Goal: Task Accomplishment & Management: Use online tool/utility

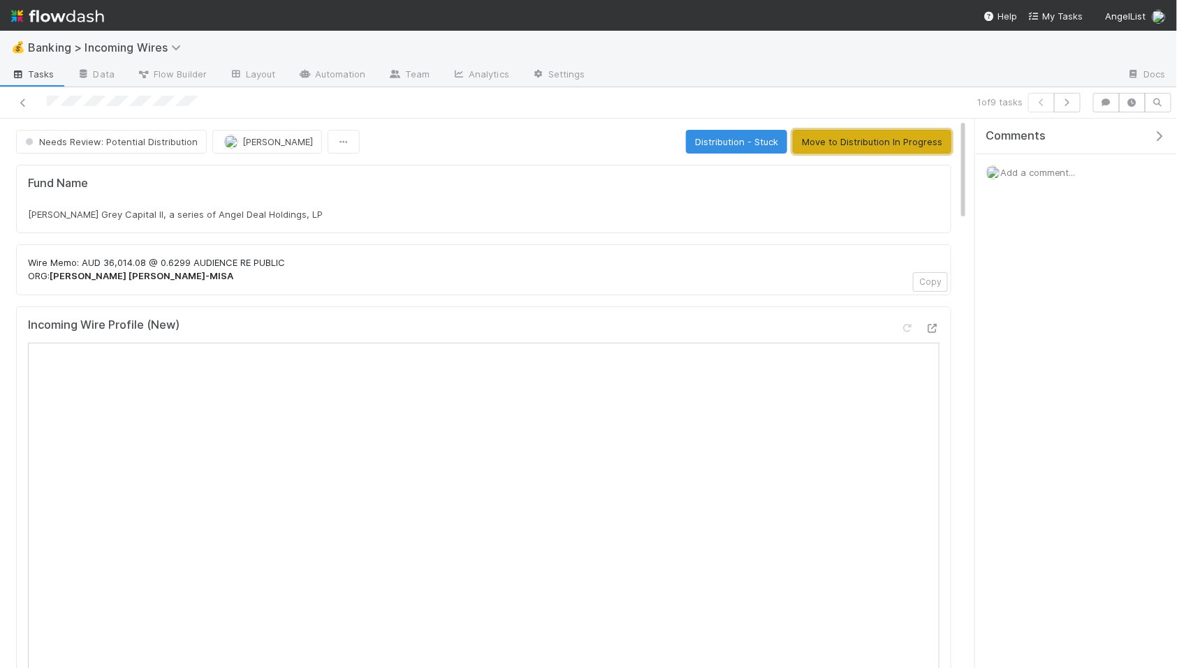
click at [893, 147] on button "Move to Distribution In Progress" at bounding box center [872, 142] width 159 height 24
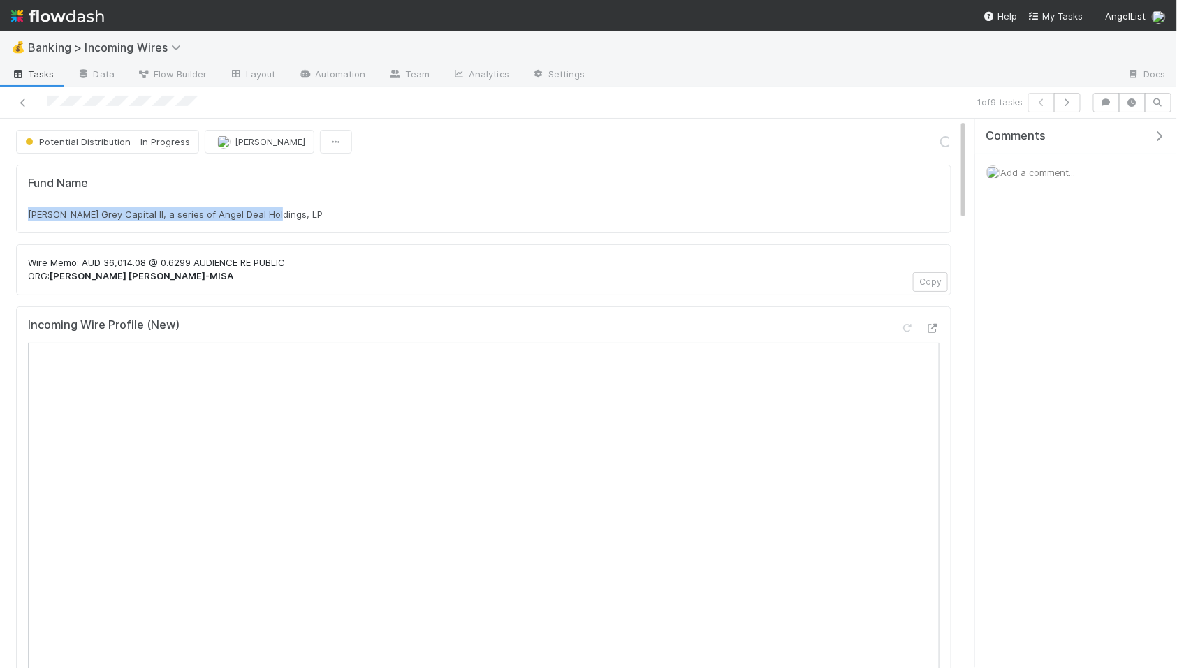
drag, startPoint x: 29, startPoint y: 214, endPoint x: 318, endPoint y: 229, distance: 289.5
click at [318, 221] on div "Fund Name [PERSON_NAME] Grey Capital II, a series of Angel Deal Holdings, LP" at bounding box center [483, 199] width 911 height 45
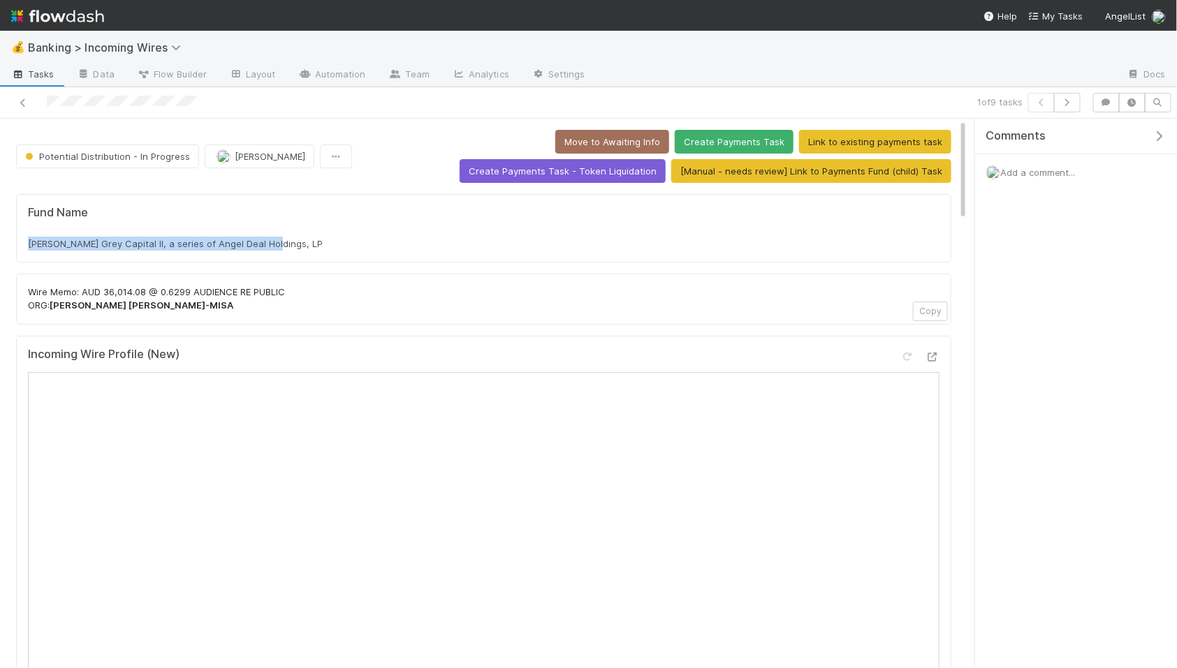
copy span "[PERSON_NAME] Grey Capital II, a series of Angel Deal Holdings, LP"
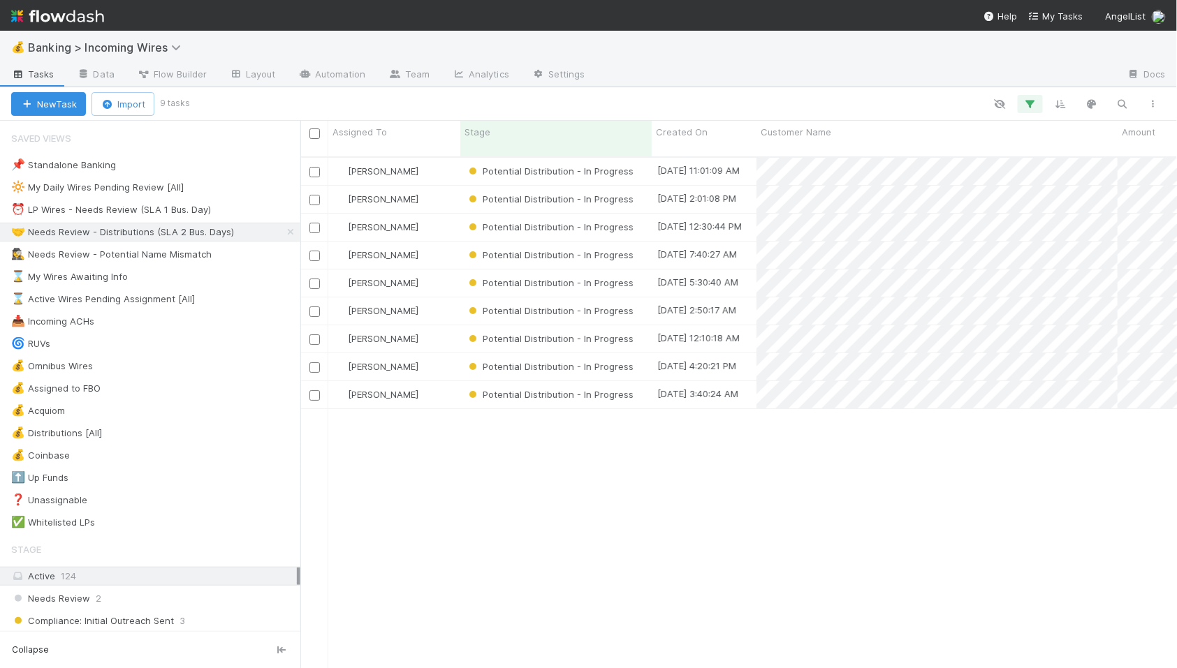
scroll to position [524, 876]
click at [187, 208] on div "⏰ LP Wires - Needs Review (SLA 1 Bus. Day)" at bounding box center [111, 209] width 200 height 17
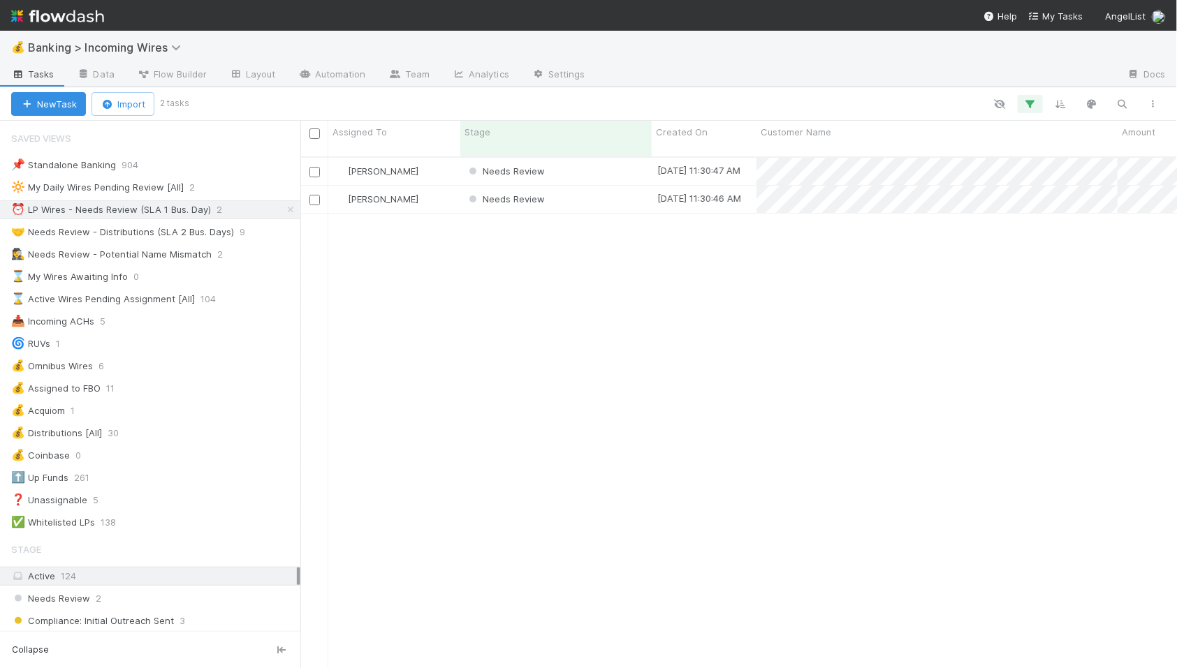
scroll to position [524, 876]
click at [580, 161] on div "Needs Review" at bounding box center [555, 171] width 191 height 27
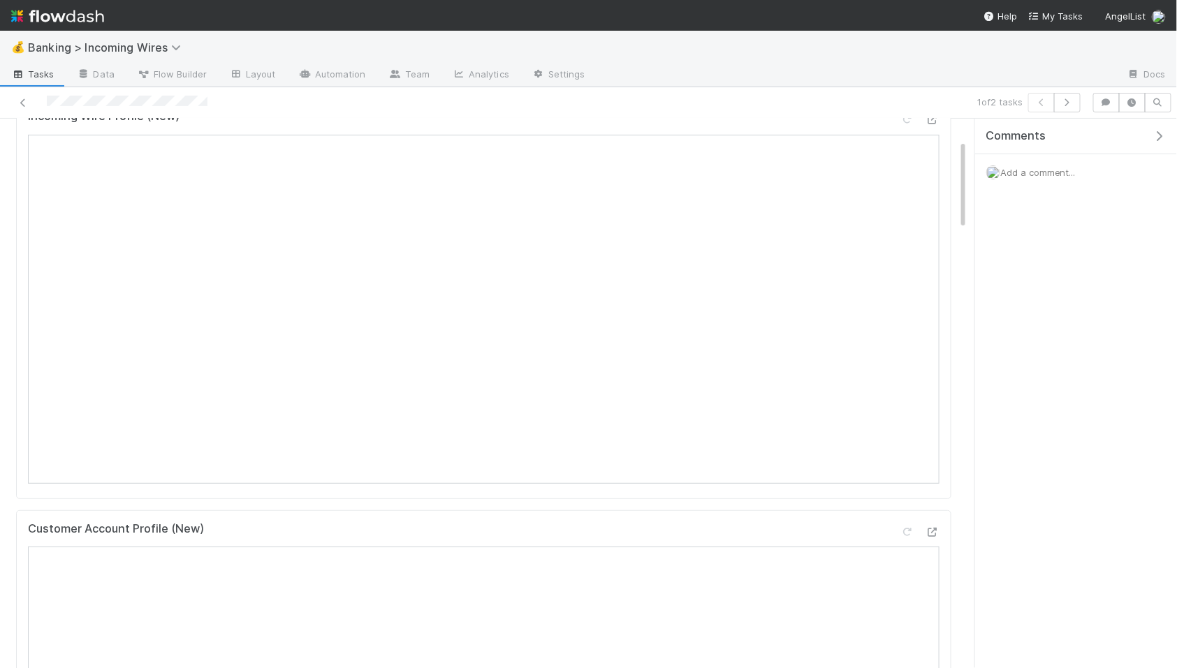
scroll to position [145, 0]
click at [1067, 105] on icon "button" at bounding box center [1067, 102] width 14 height 8
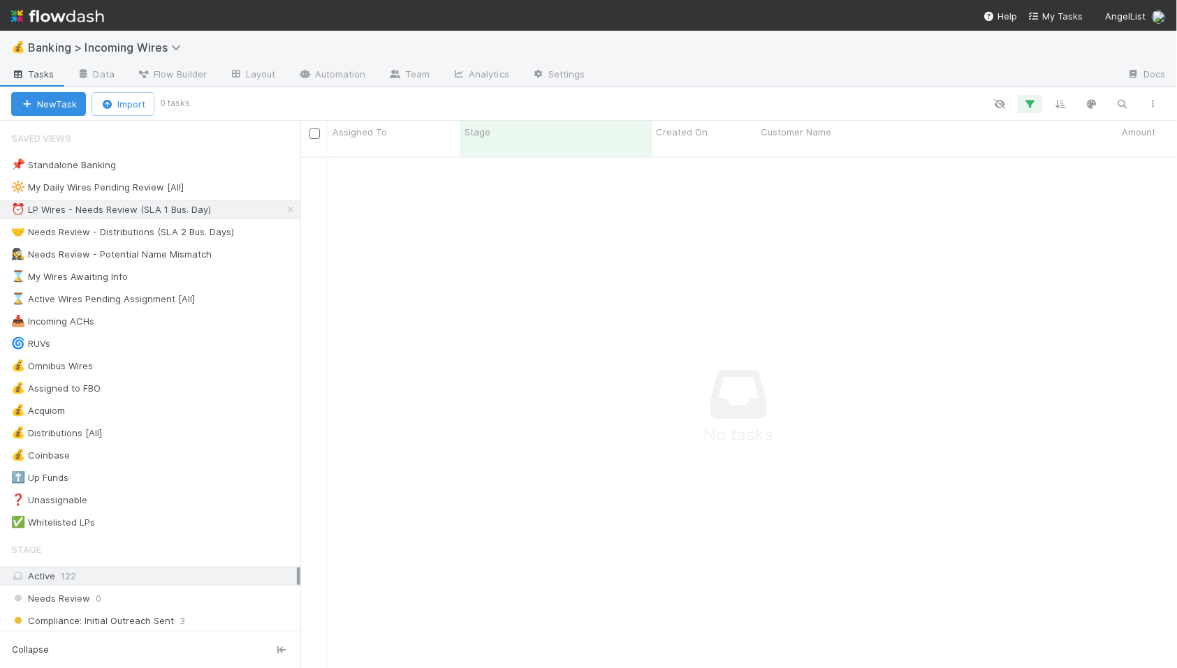
scroll to position [524, 876]
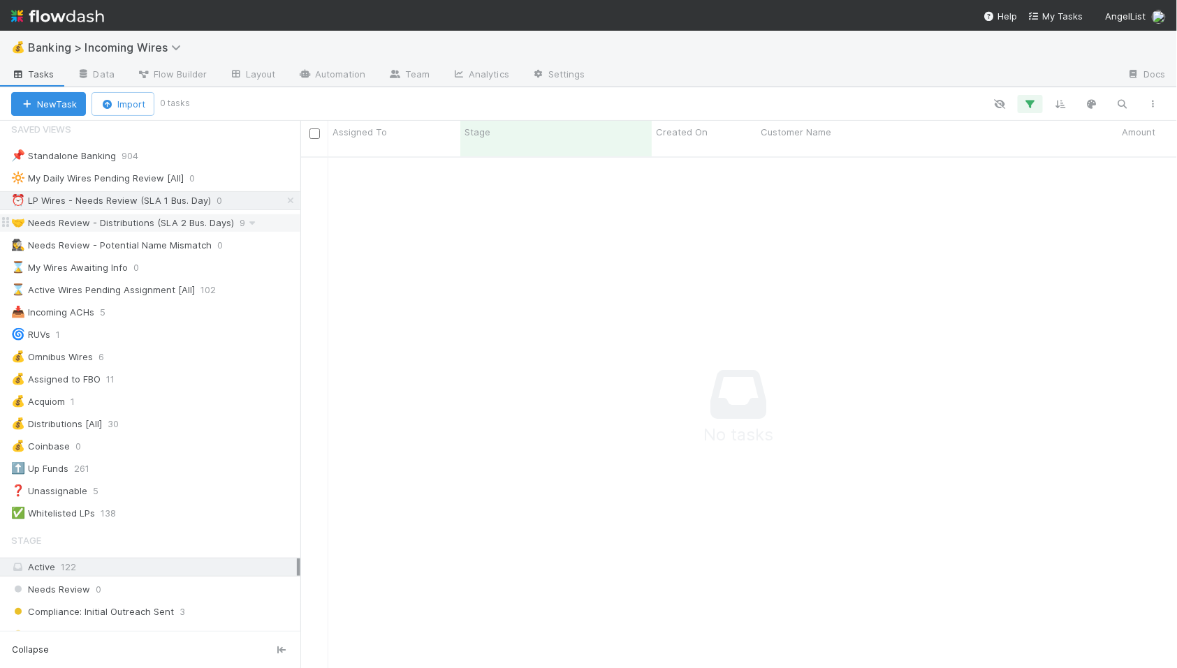
click at [155, 216] on div "🤝 Needs Review - Distributions (SLA 2 Bus. Days)" at bounding box center [122, 222] width 223 height 17
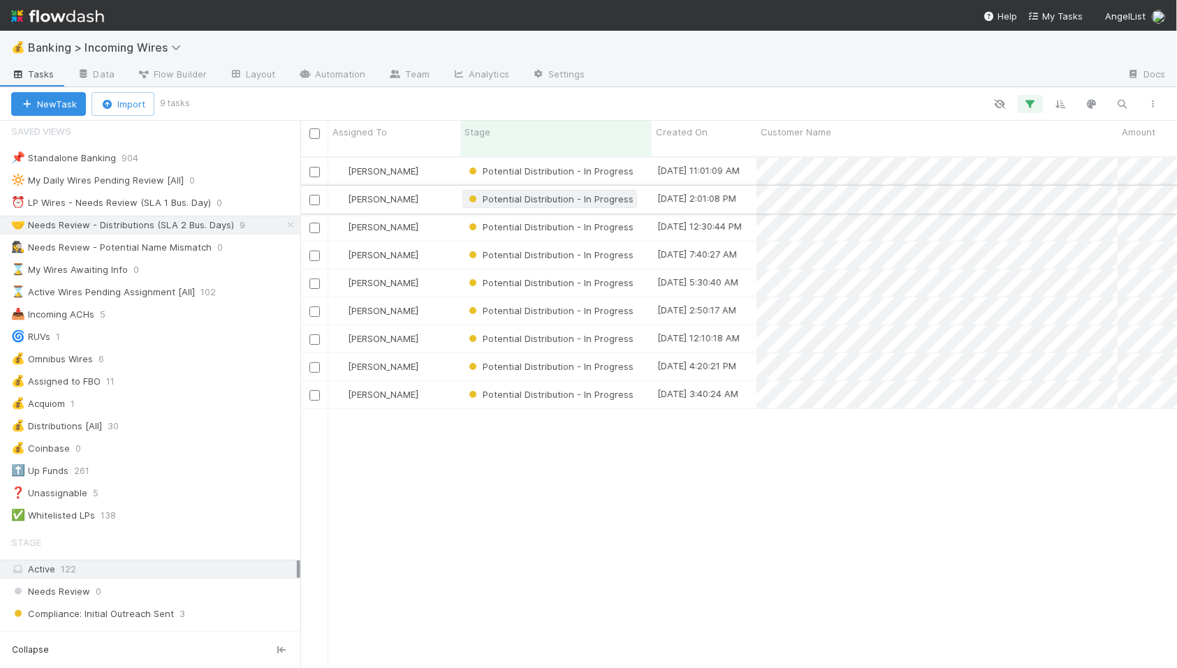
scroll to position [524, 876]
click at [448, 158] on div "[PERSON_NAME]" at bounding box center [394, 171] width 132 height 27
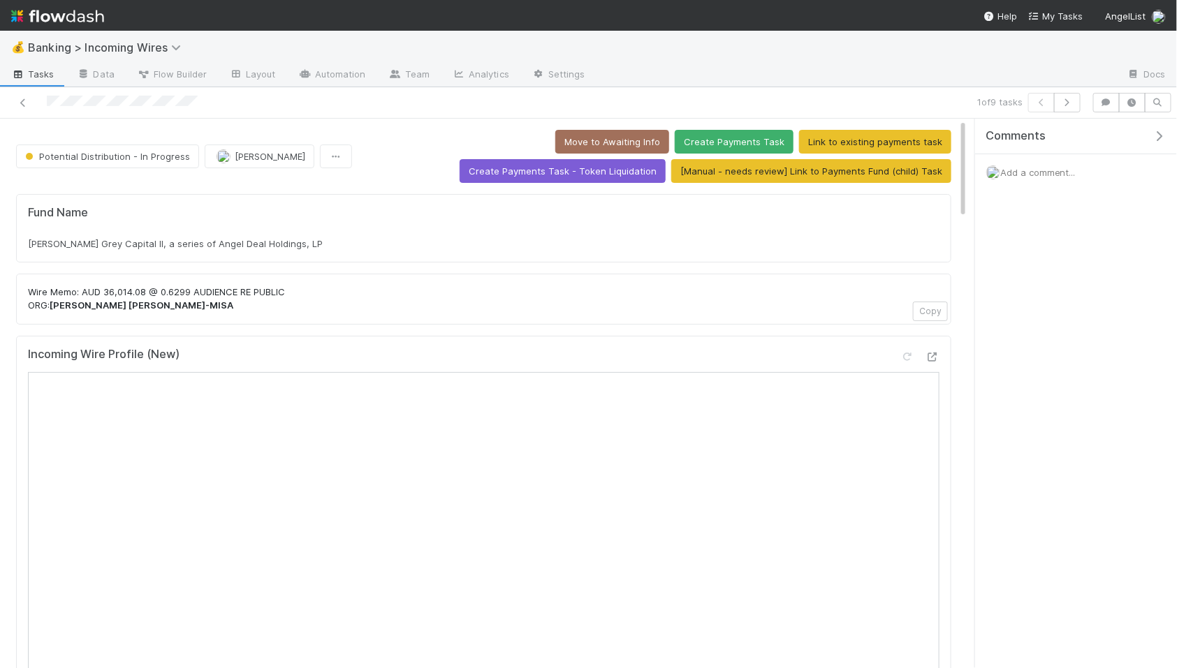
click at [330, 243] on div "[PERSON_NAME] Grey Capital II, a series of Angel Deal Holdings, LP" at bounding box center [483, 244] width 911 height 14
click at [329, 243] on div "[PERSON_NAME] Grey Capital II, a series of Angel Deal Holdings, LP" at bounding box center [483, 244] width 911 height 14
copy div "[PERSON_NAME] Grey Capital II, a series of Angel Deal Holdings, LP"
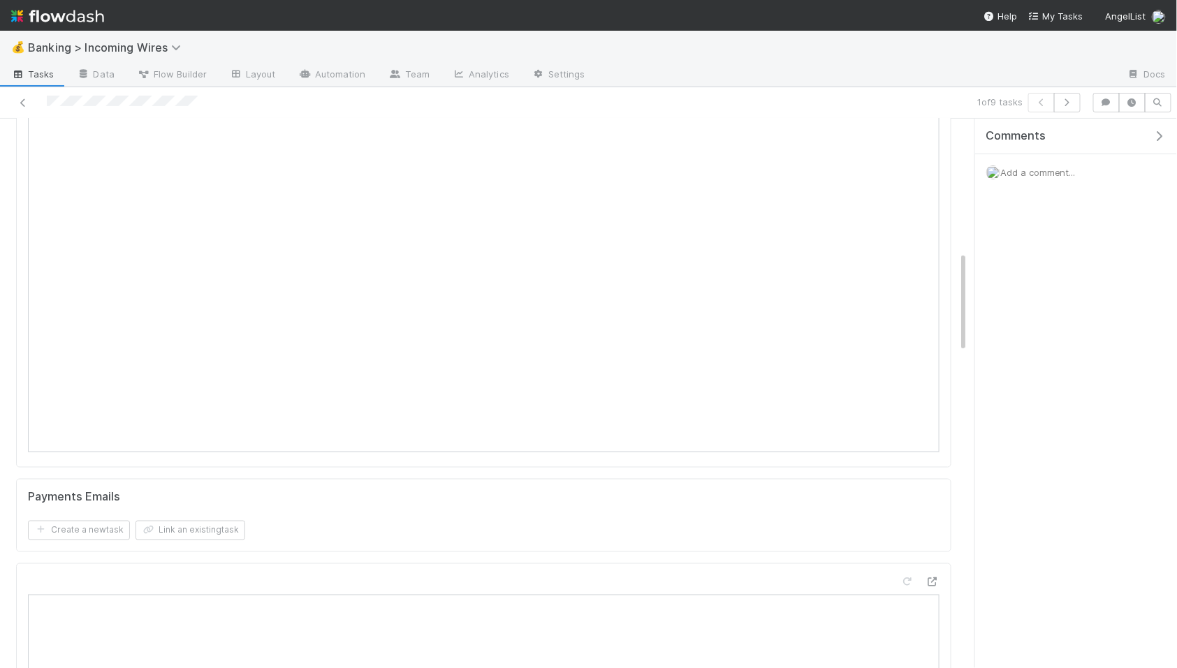
scroll to position [807, 0]
click at [234, 406] on button "Link an existing task" at bounding box center [190, 405] width 110 height 20
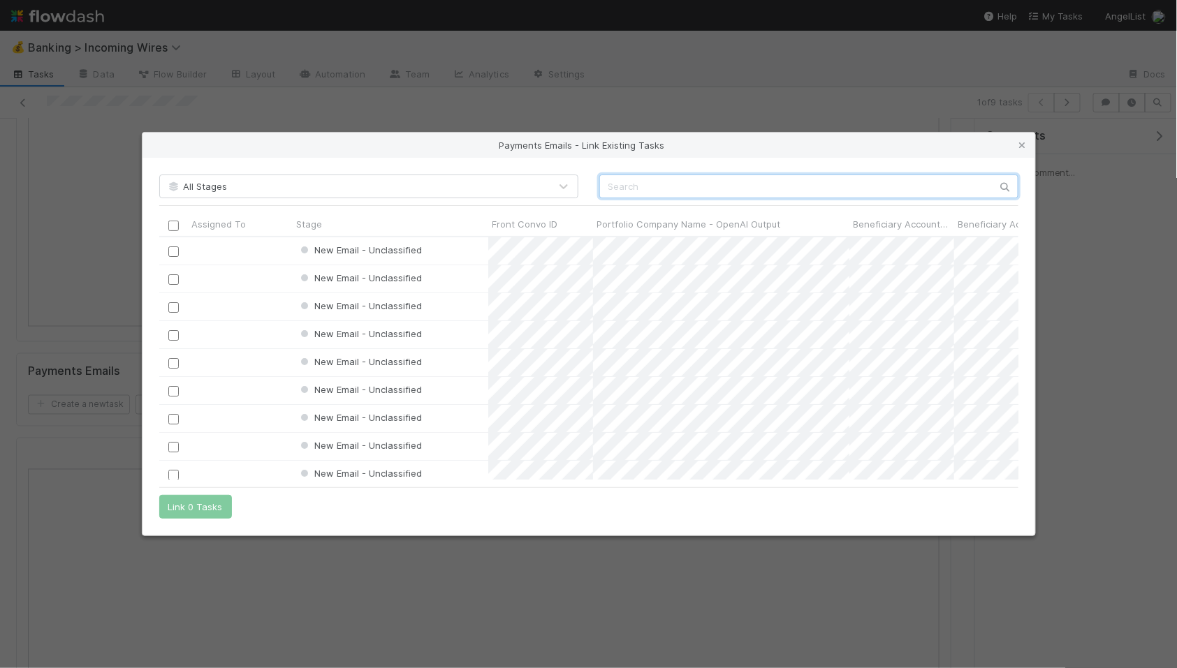
click at [660, 192] on input "text" at bounding box center [808, 187] width 419 height 24
paste input "cnv_q869lzb"
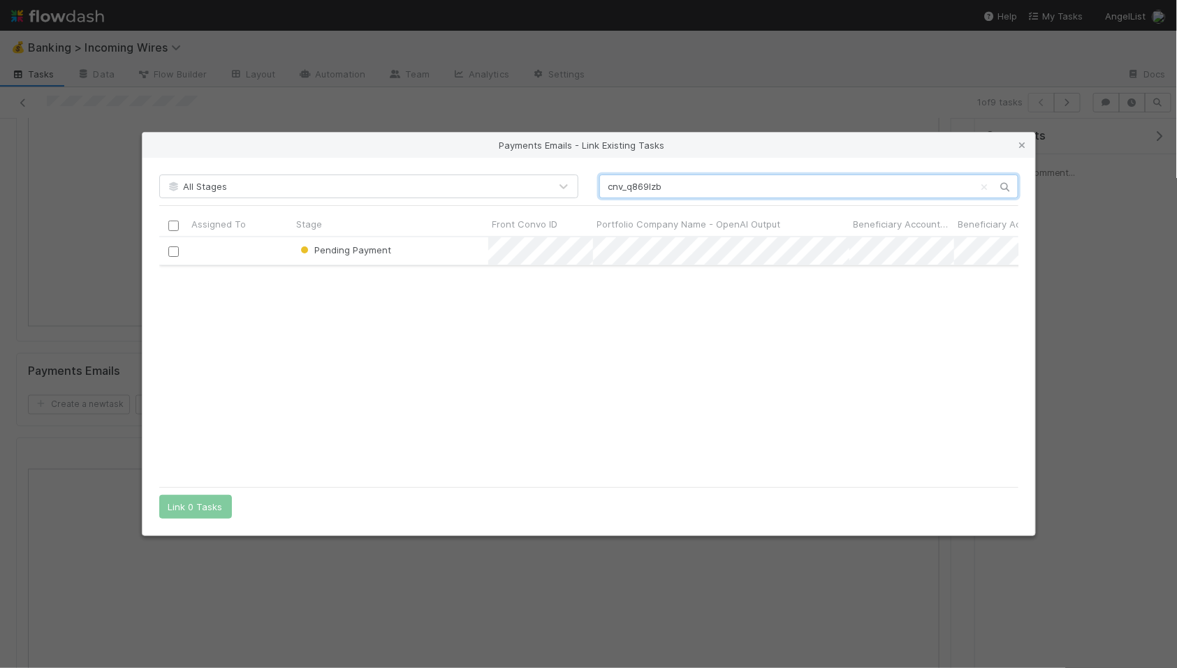
type input "cnv_q869lzb"
click at [166, 251] on div at bounding box center [173, 250] width 17 height 15
click at [174, 252] on input "checkbox" at bounding box center [173, 252] width 10 height 10
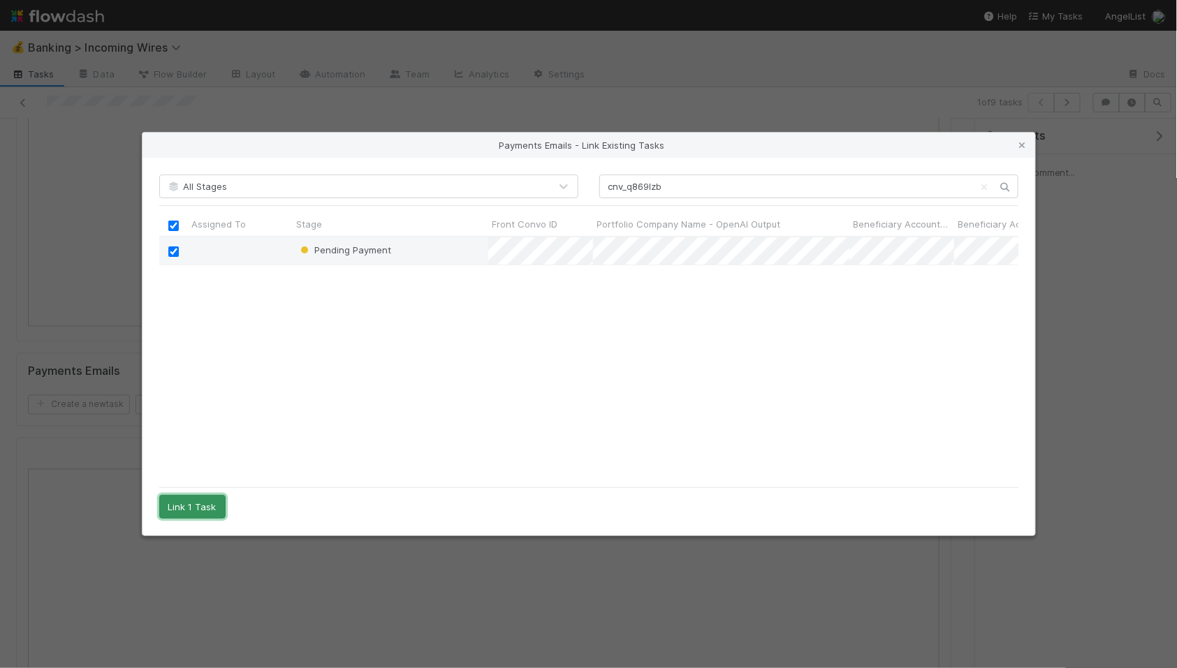
drag, startPoint x: 190, startPoint y: 499, endPoint x: 266, endPoint y: 495, distance: 76.2
click at [196, 499] on button "Link 1 Task" at bounding box center [192, 507] width 66 height 24
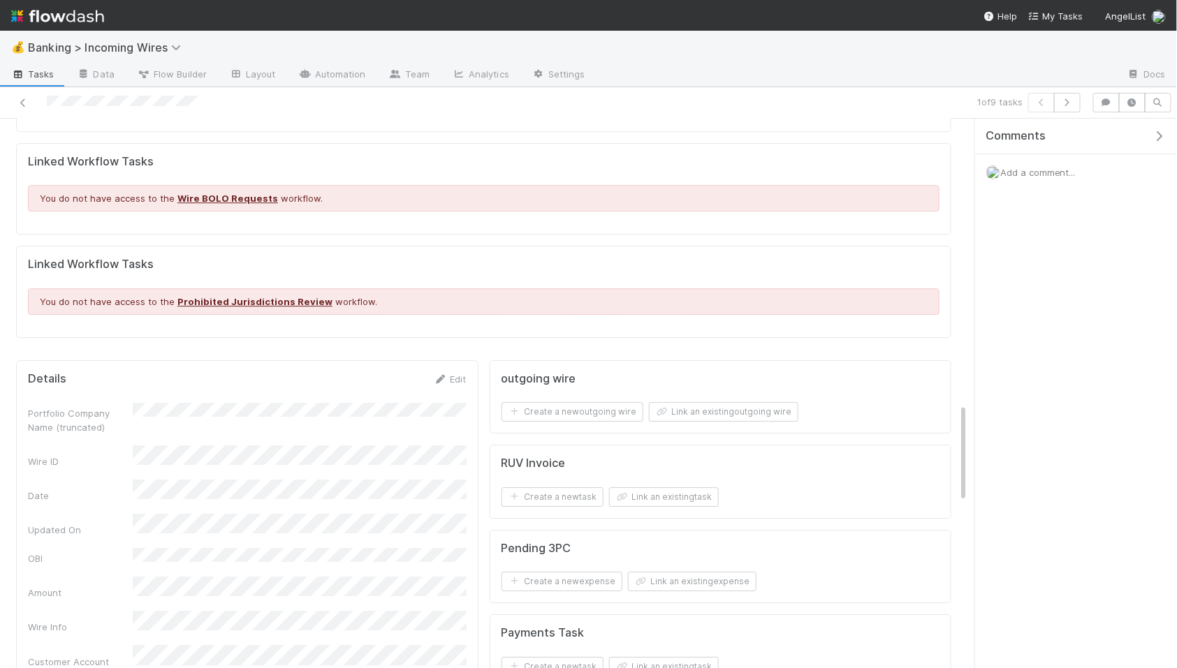
scroll to position [1806, 0]
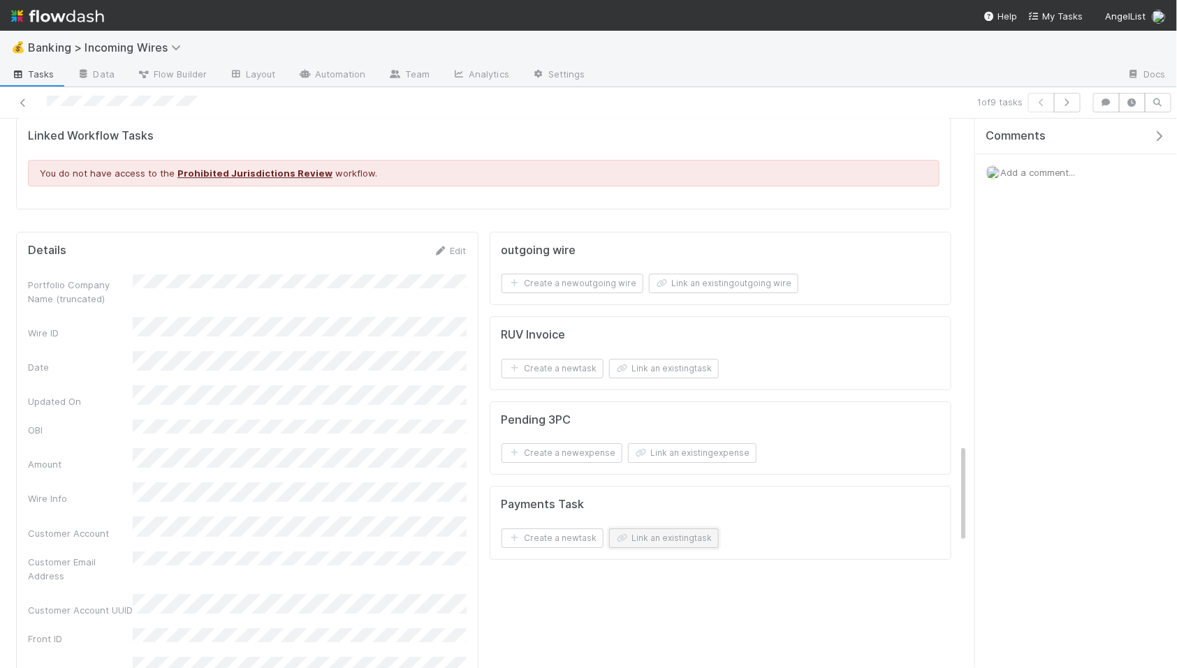
click at [696, 536] on button "Link an existing task" at bounding box center [664, 539] width 110 height 20
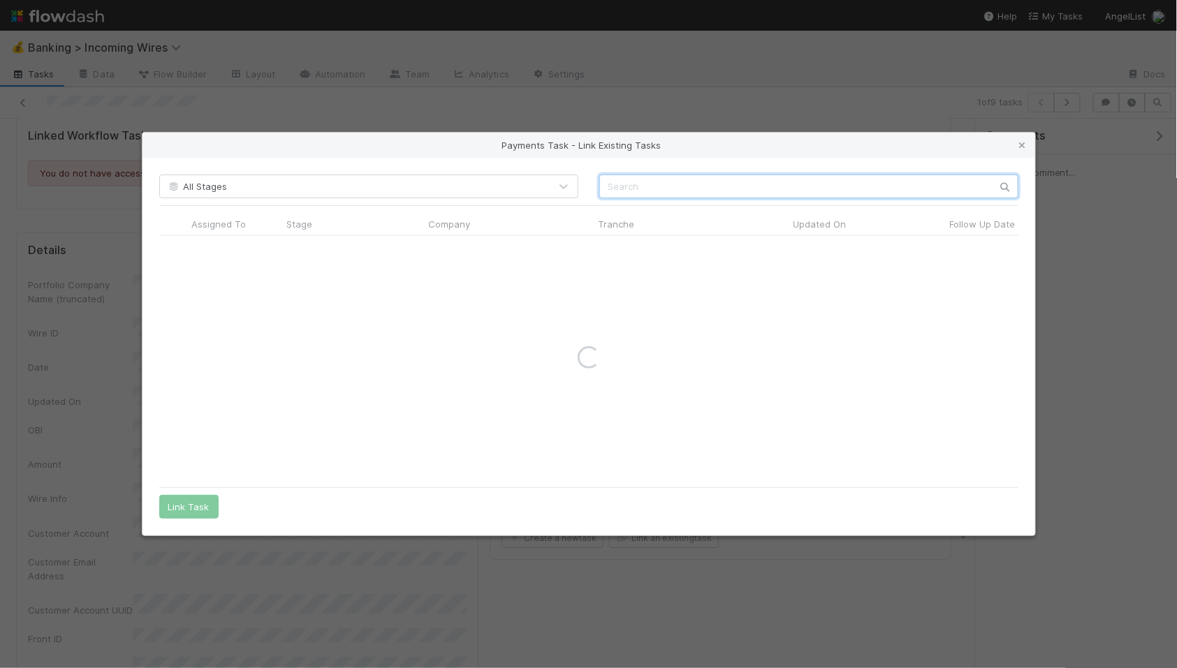
click at [675, 191] on input "text" at bounding box center [808, 187] width 419 height 24
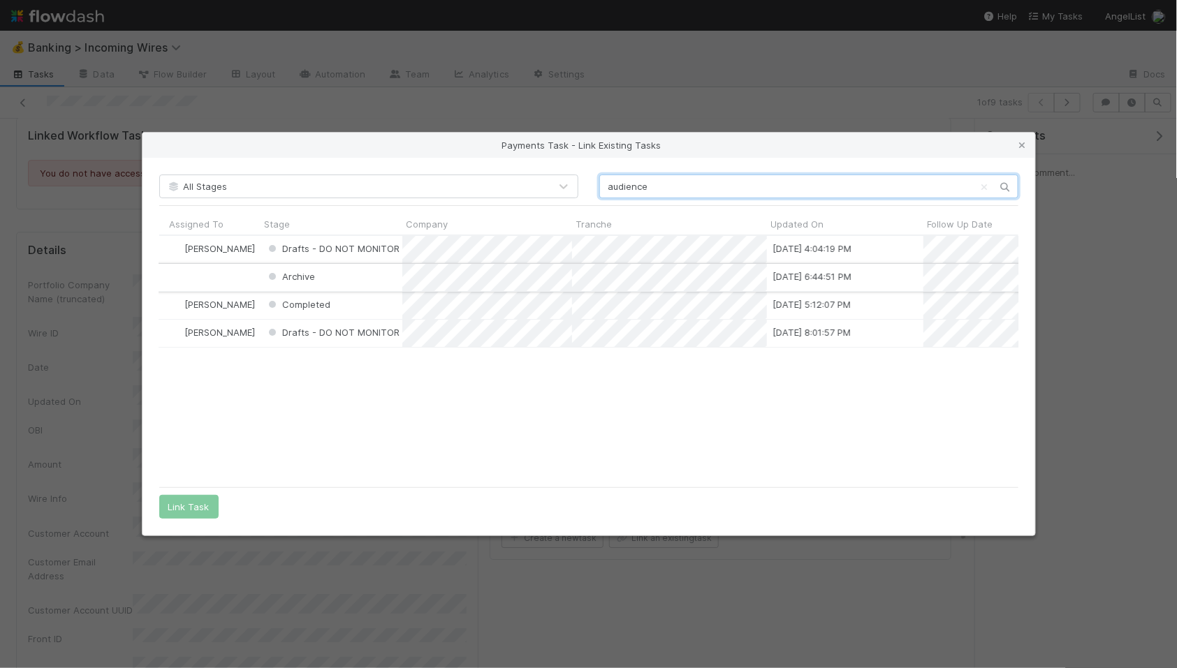
scroll to position [0, 0]
type input "audience"
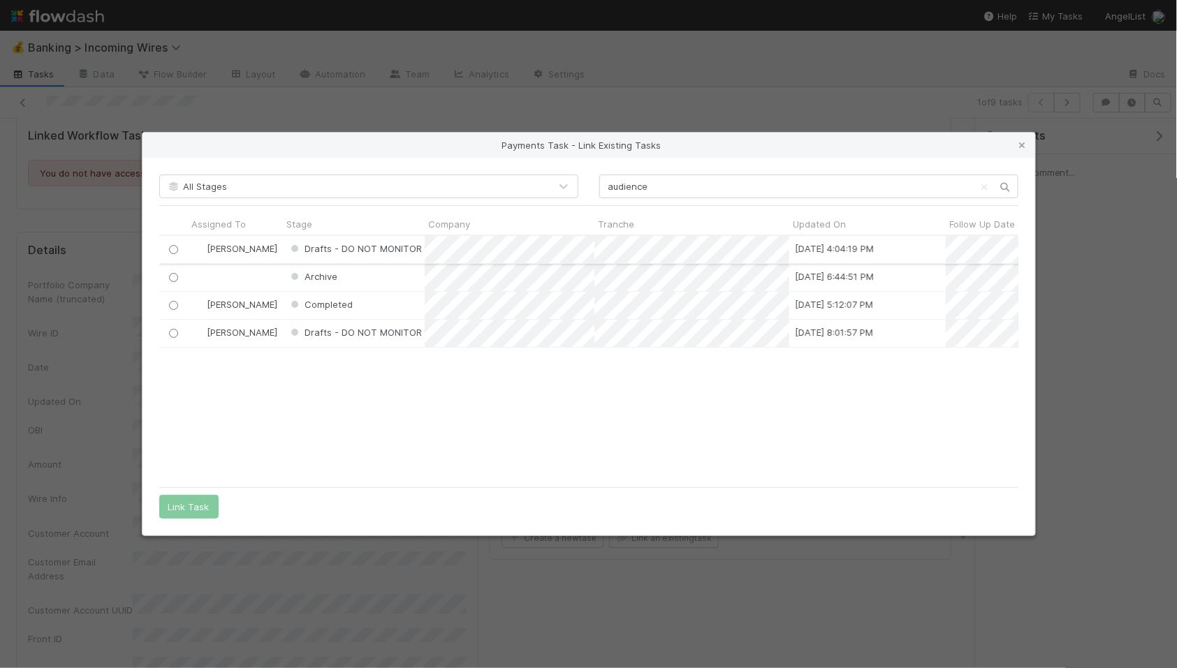
click at [175, 248] on input "radio" at bounding box center [172, 249] width 9 height 9
click at [199, 508] on button "Link Task" at bounding box center [188, 507] width 59 height 24
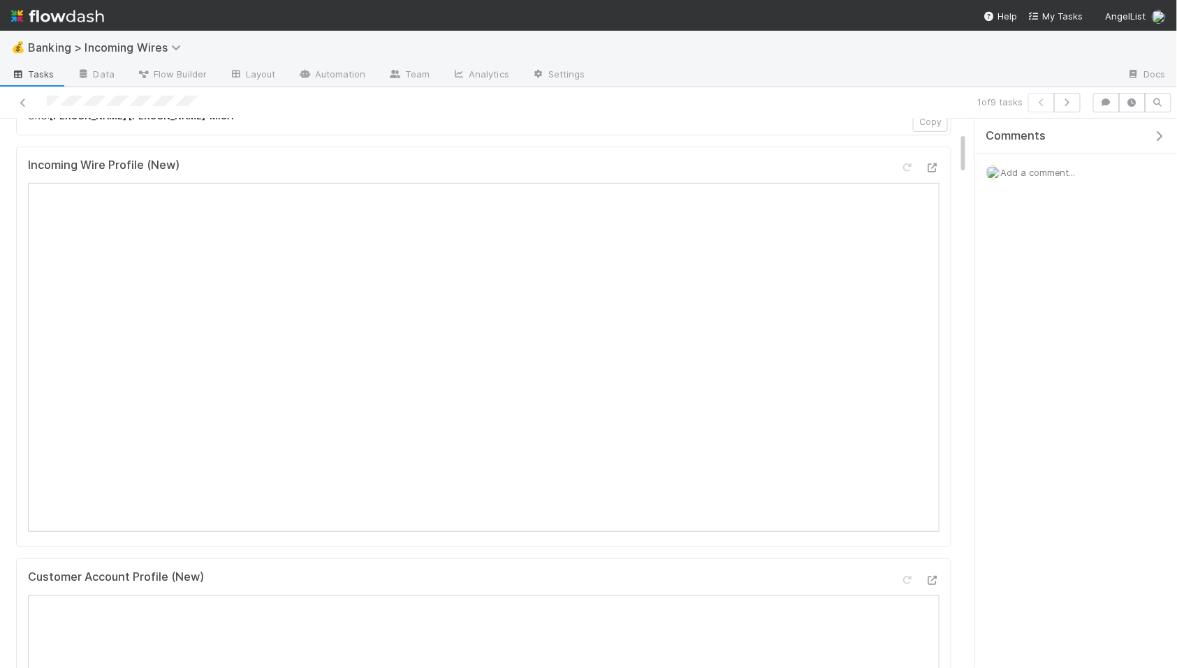
scroll to position [155, 0]
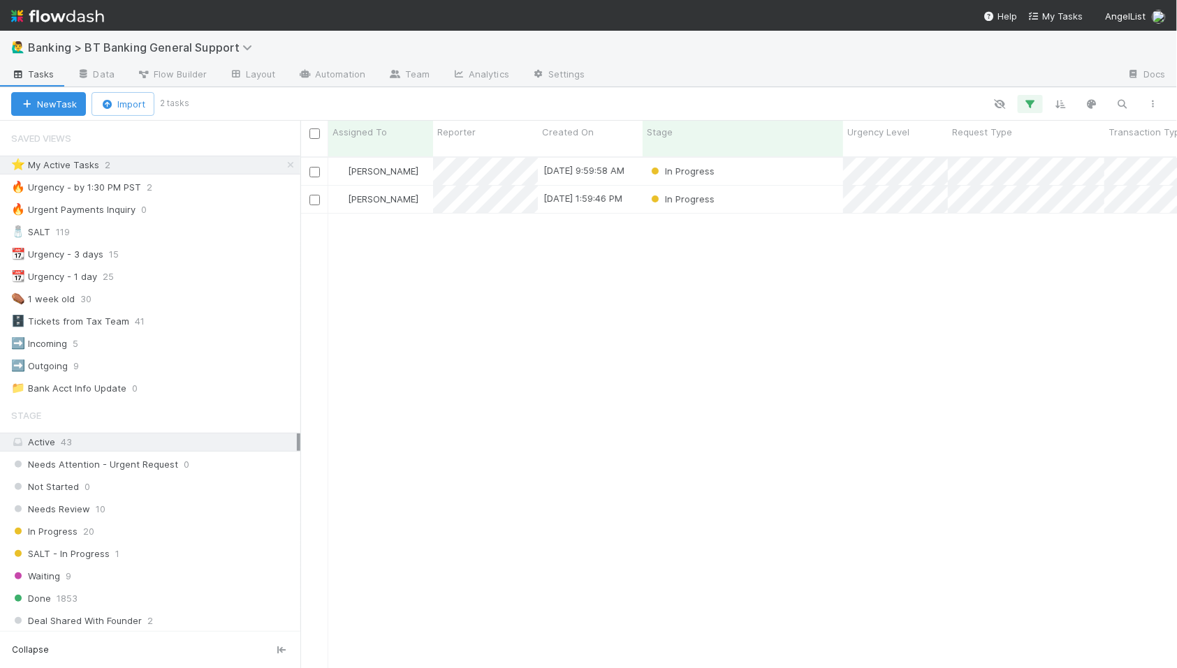
scroll to position [524, 876]
click at [766, 193] on div "In Progress" at bounding box center [742, 199] width 200 height 27
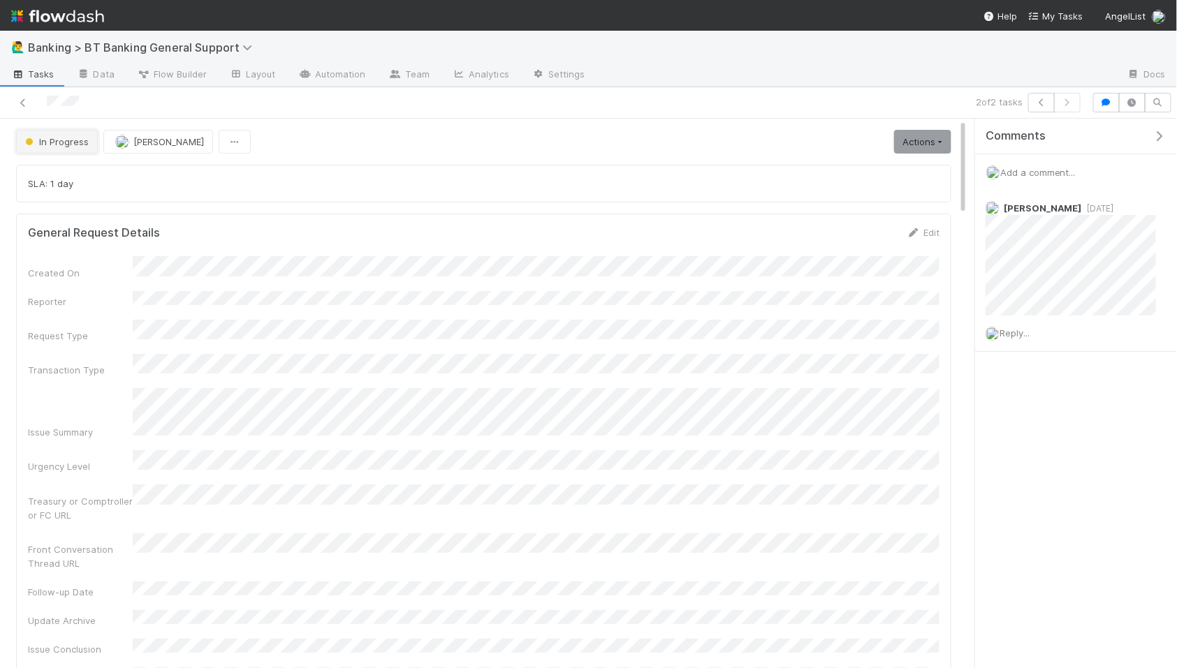
click at [59, 147] on span "In Progress" at bounding box center [55, 141] width 66 height 11
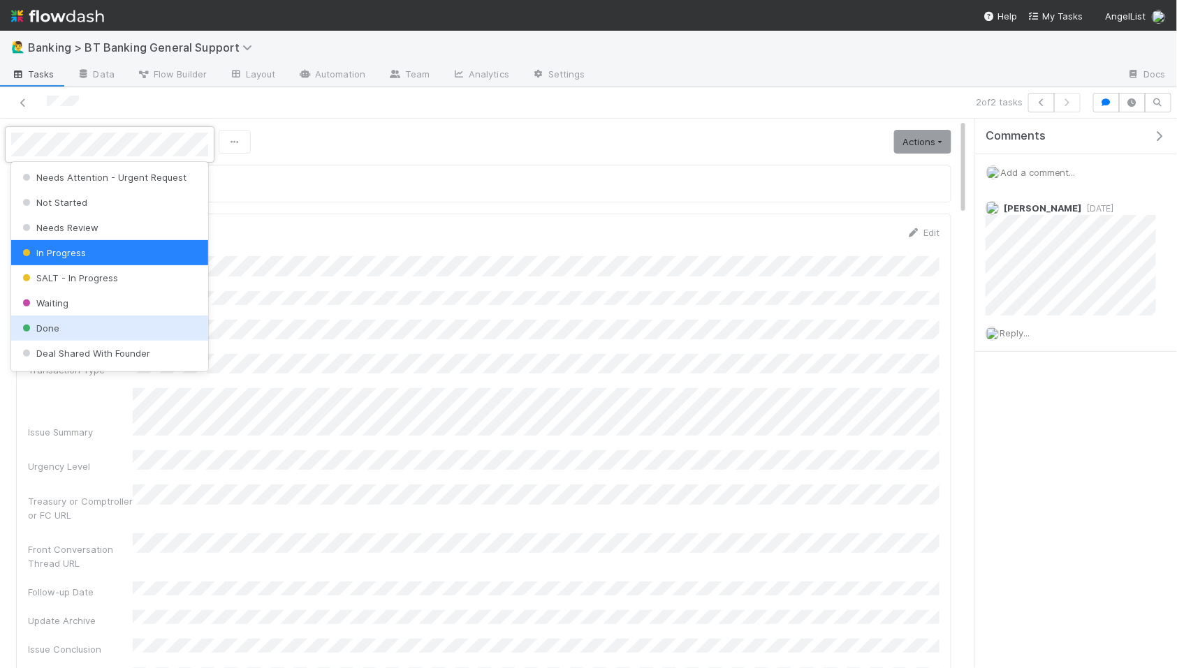
click at [74, 330] on div "Done" at bounding box center [109, 328] width 197 height 25
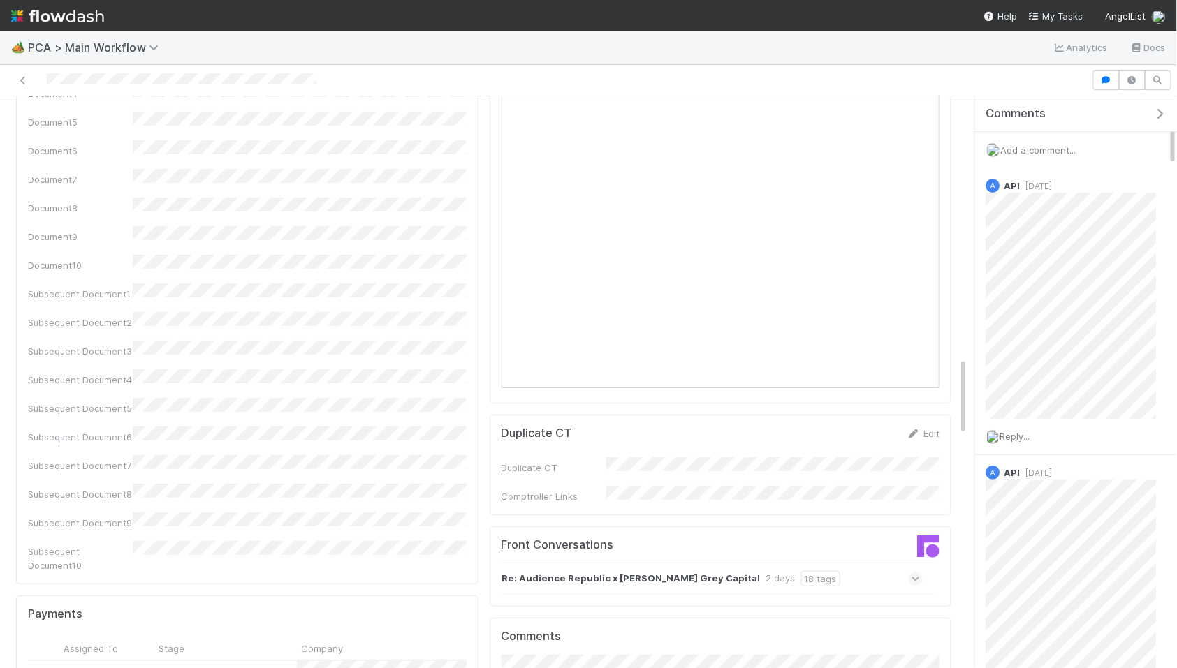
scroll to position [1627, 0]
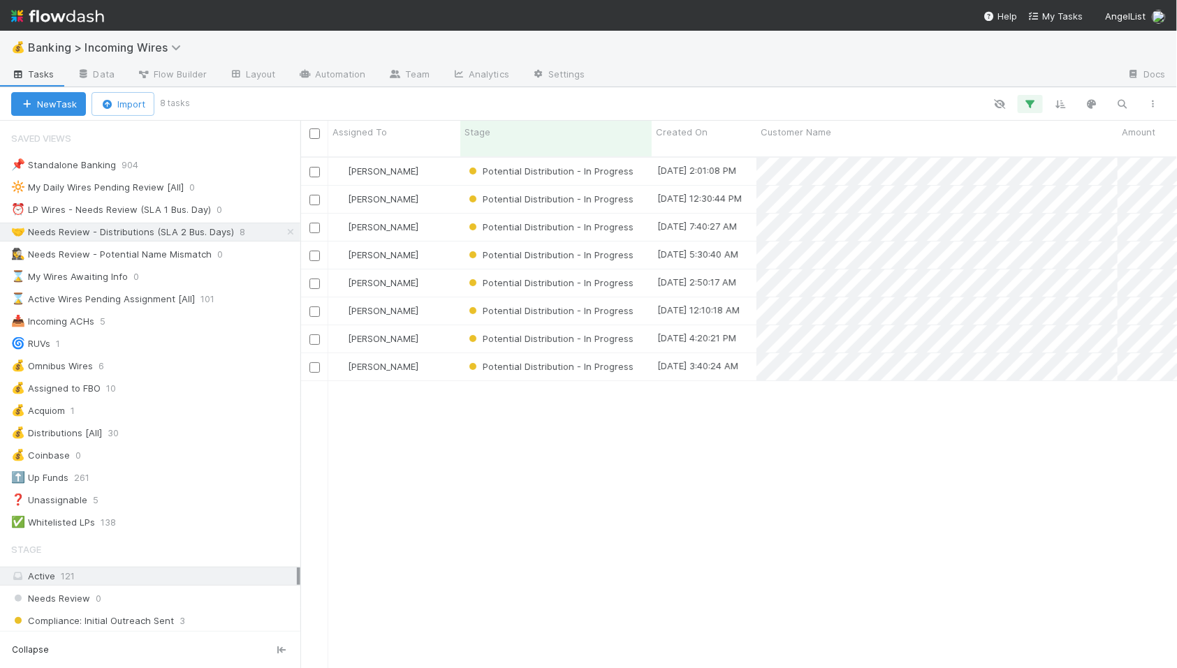
scroll to position [0, 1]
click at [289, 231] on icon at bounding box center [291, 232] width 14 height 9
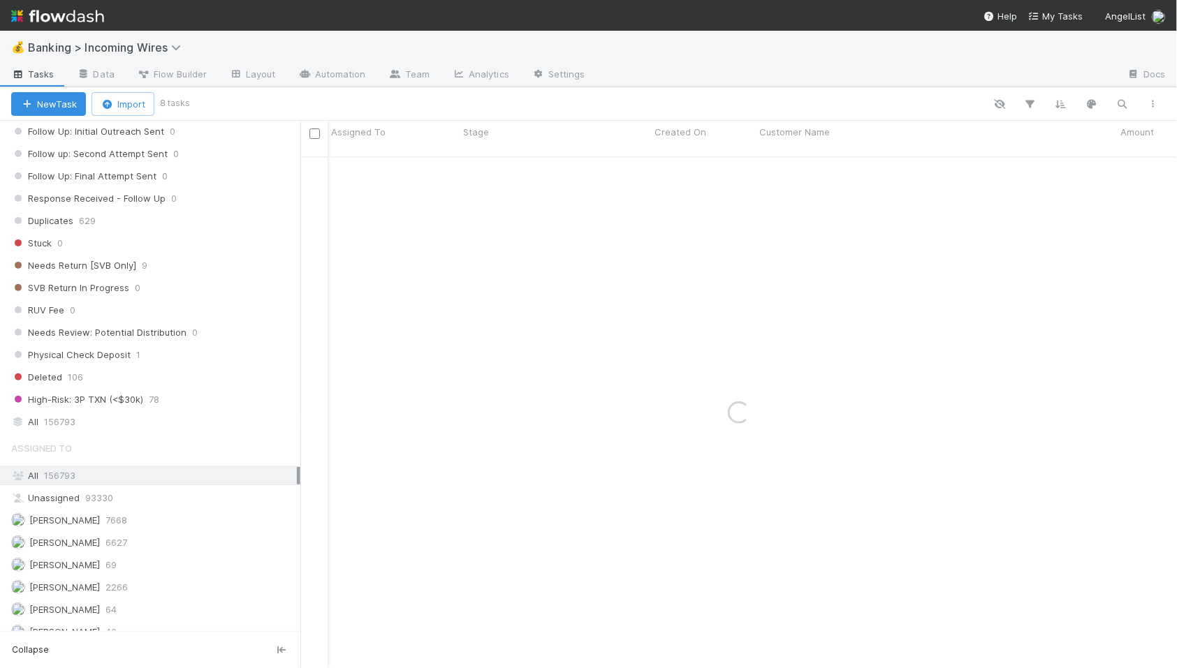
scroll to position [881, 0]
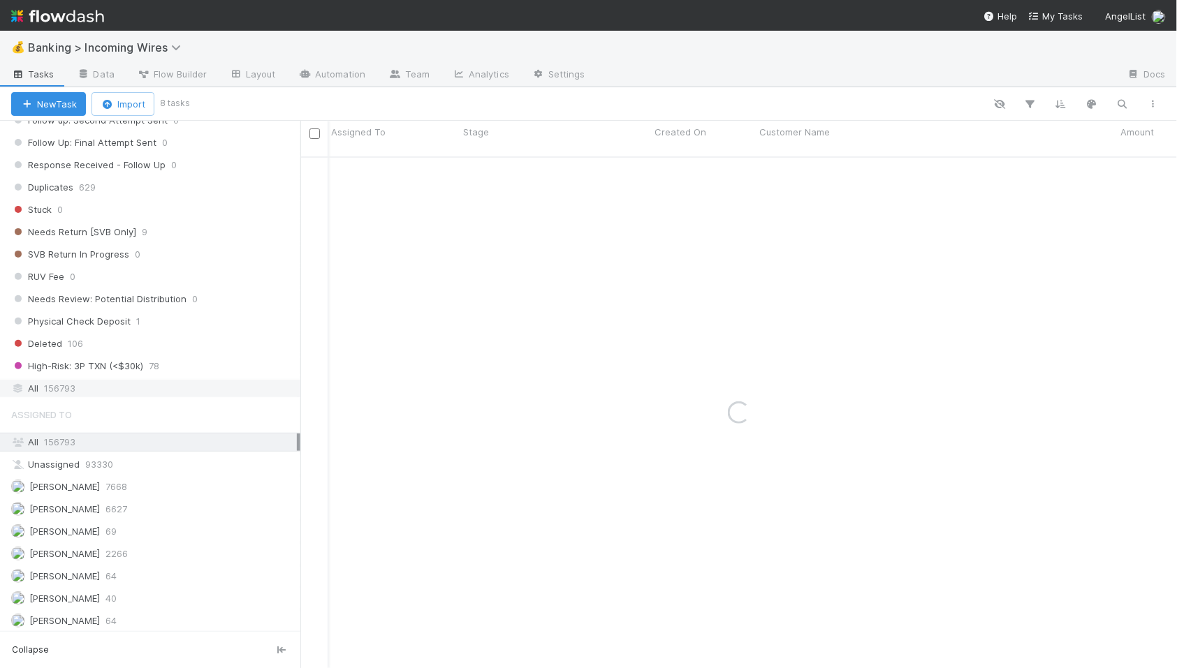
click at [214, 397] on div "All 156793" at bounding box center [154, 388] width 286 height 17
click at [1121, 105] on icon "button" at bounding box center [1122, 104] width 14 height 13
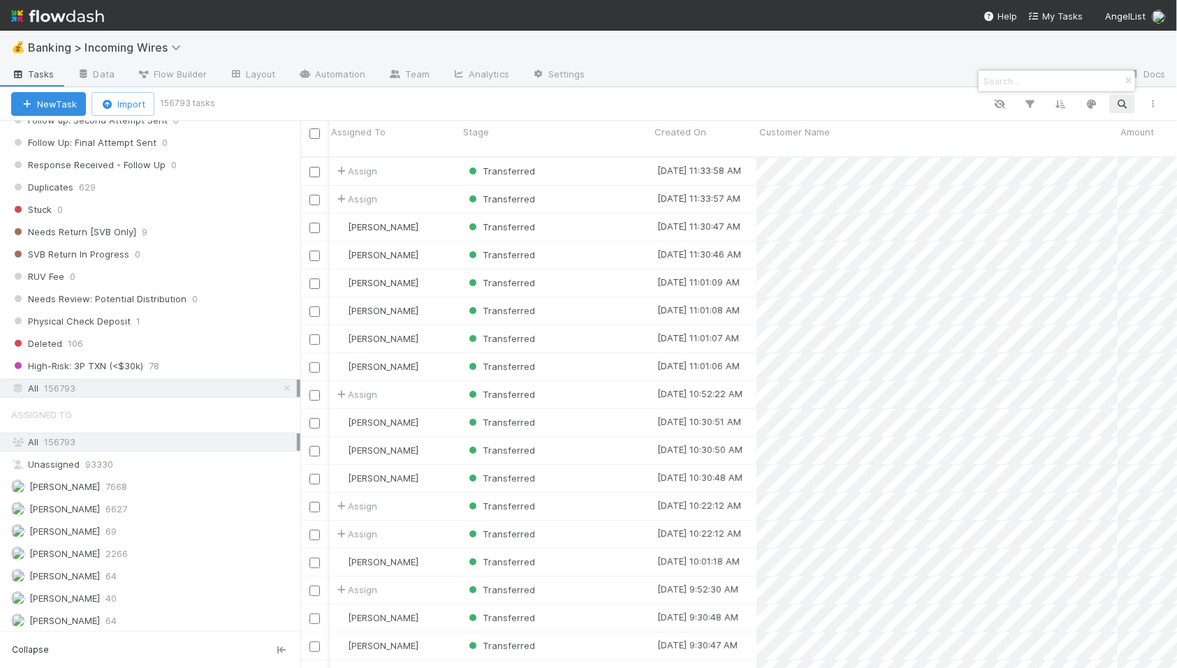
scroll to position [524, 876]
paste input "$51,500"
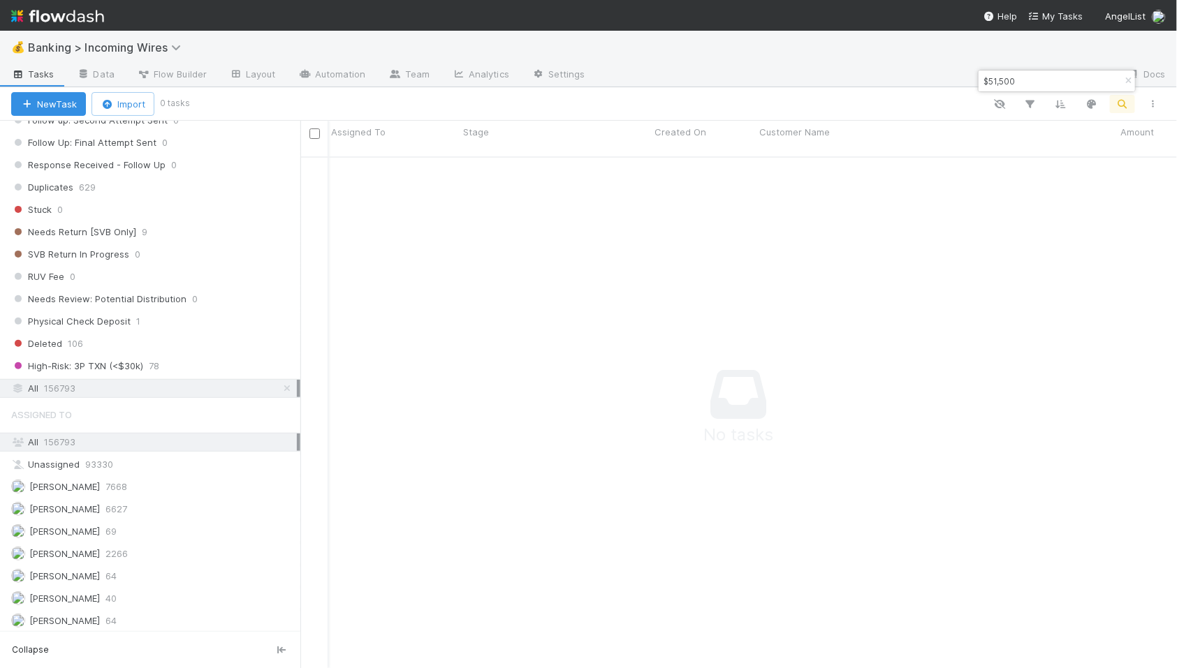
click at [1040, 80] on input "$51,500" at bounding box center [1050, 81] width 140 height 17
type input "[PERSON_NAME]"
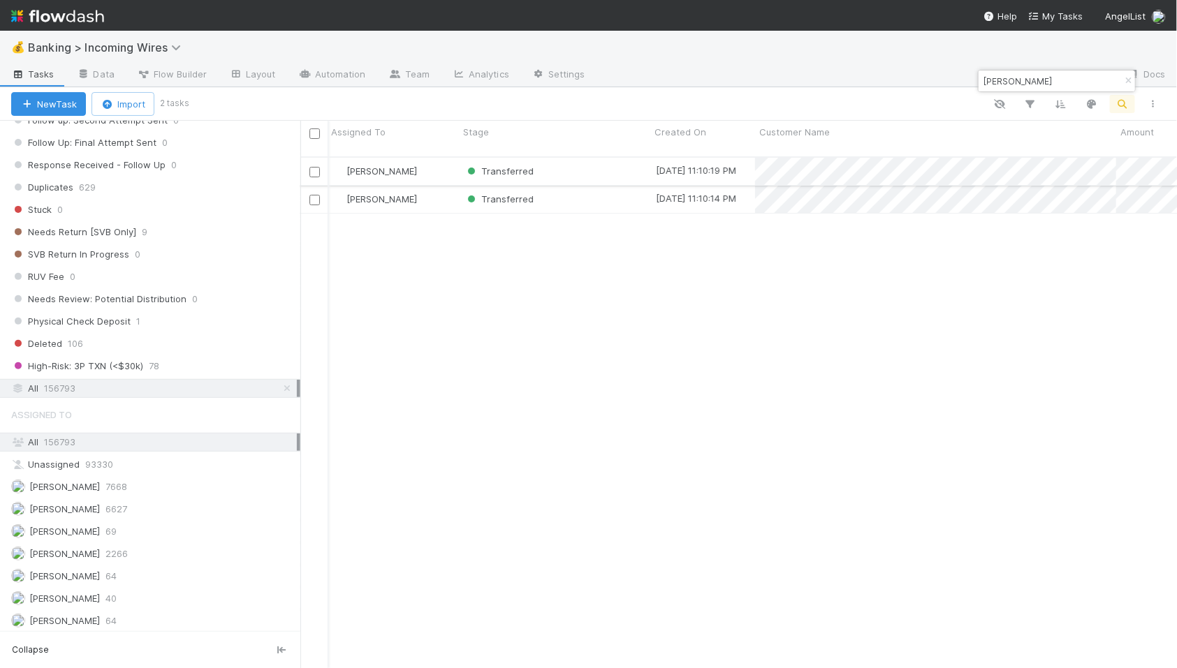
click at [626, 158] on div "Transferred" at bounding box center [554, 171] width 191 height 27
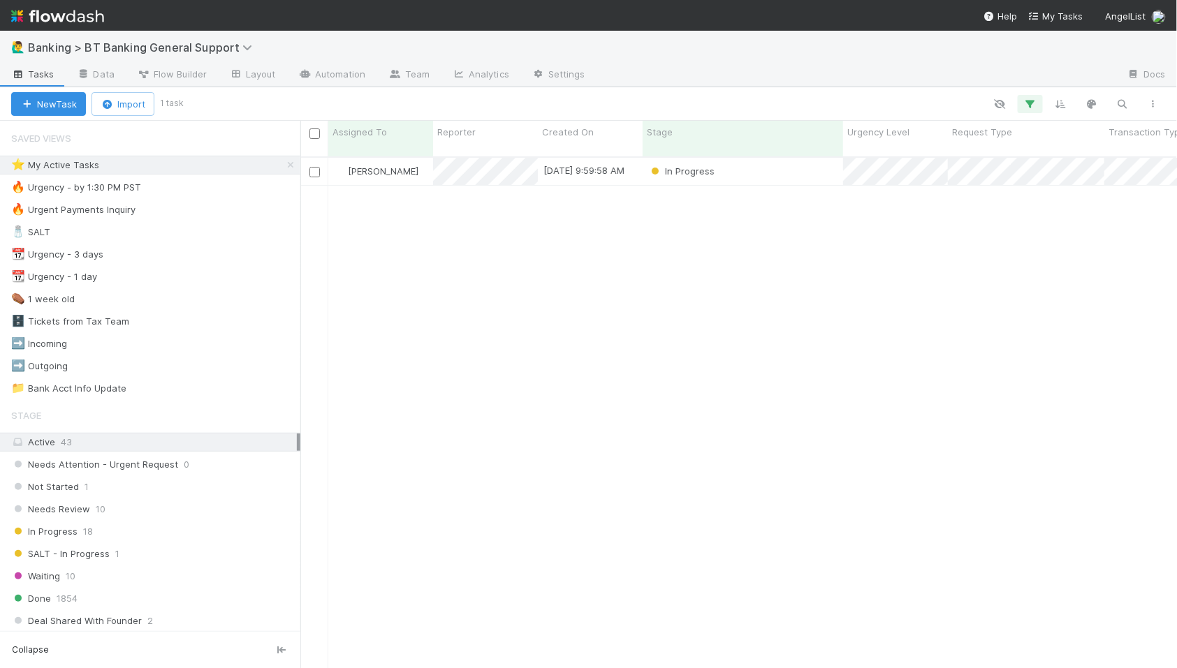
scroll to position [524, 876]
click at [781, 168] on div "In Progress" at bounding box center [742, 171] width 200 height 27
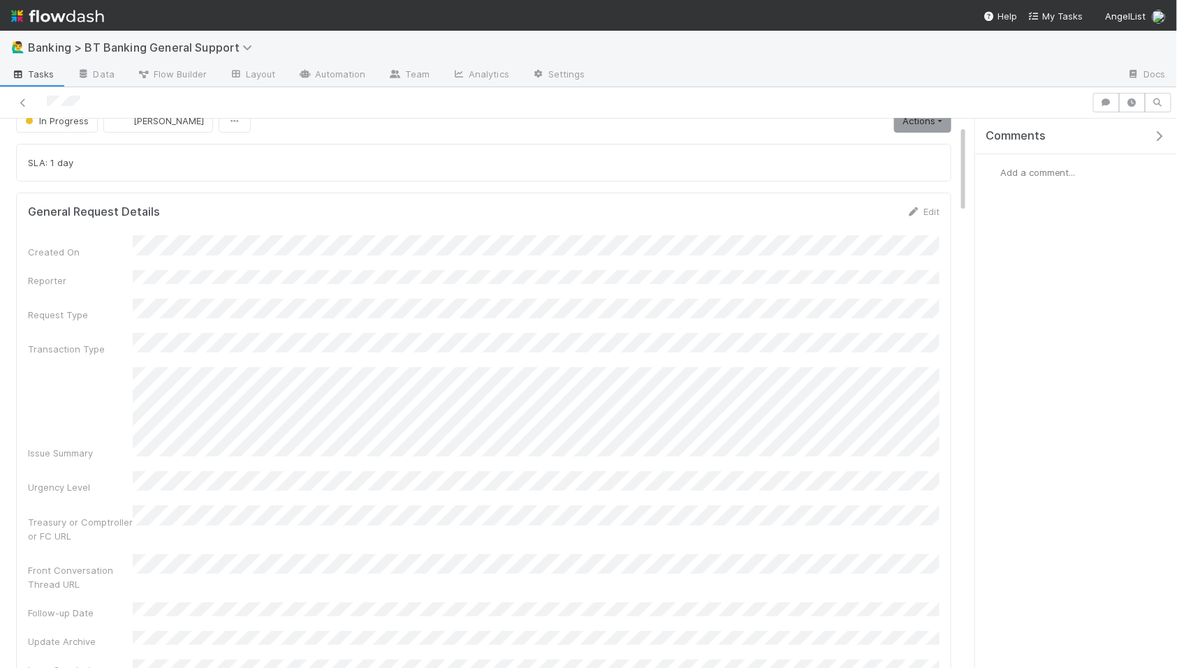
scroll to position [70, 0]
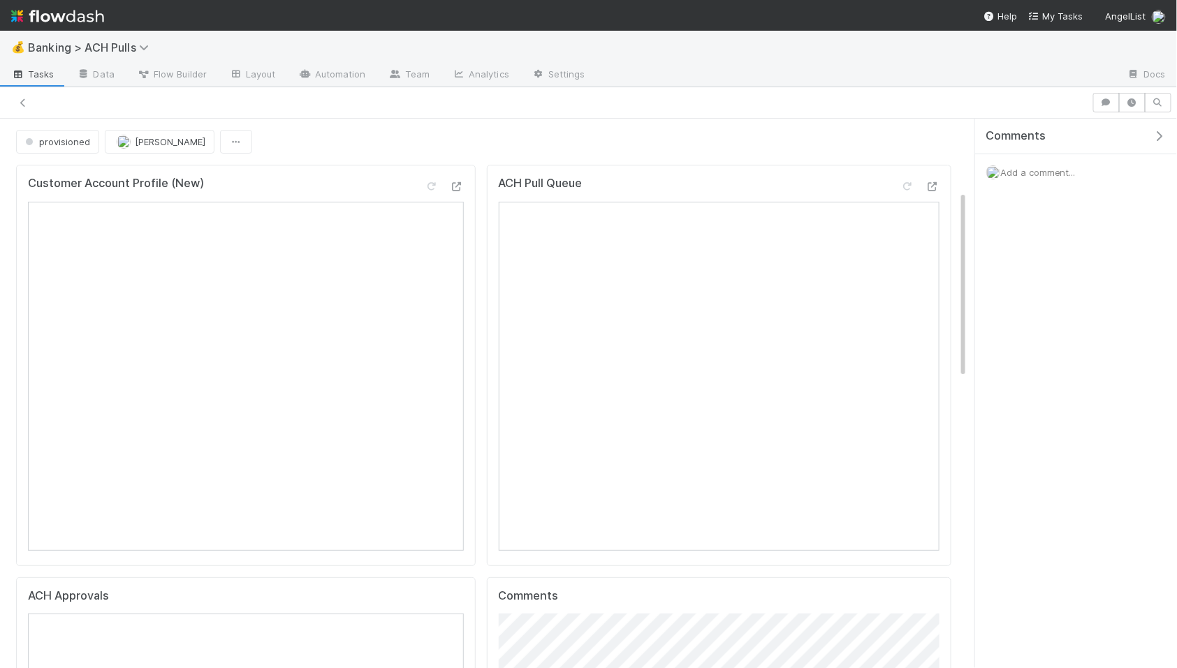
scroll to position [211, 0]
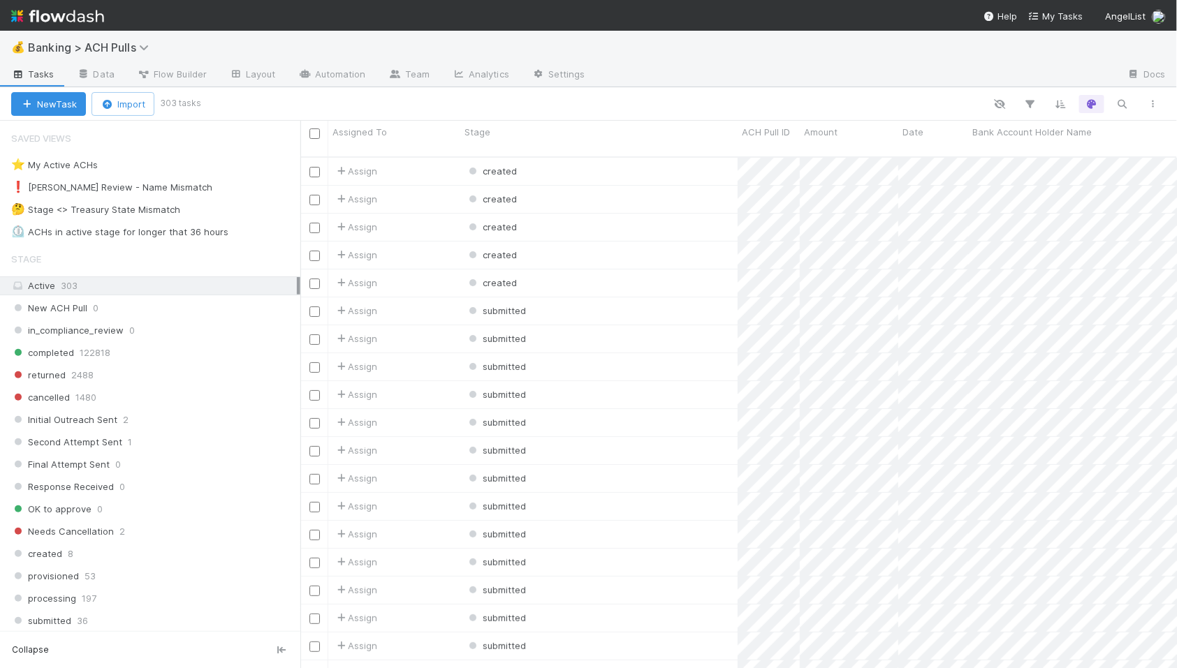
scroll to position [524, 876]
click at [1119, 108] on icon "button" at bounding box center [1122, 104] width 14 height 13
click at [172, 573] on div at bounding box center [588, 334] width 1177 height 668
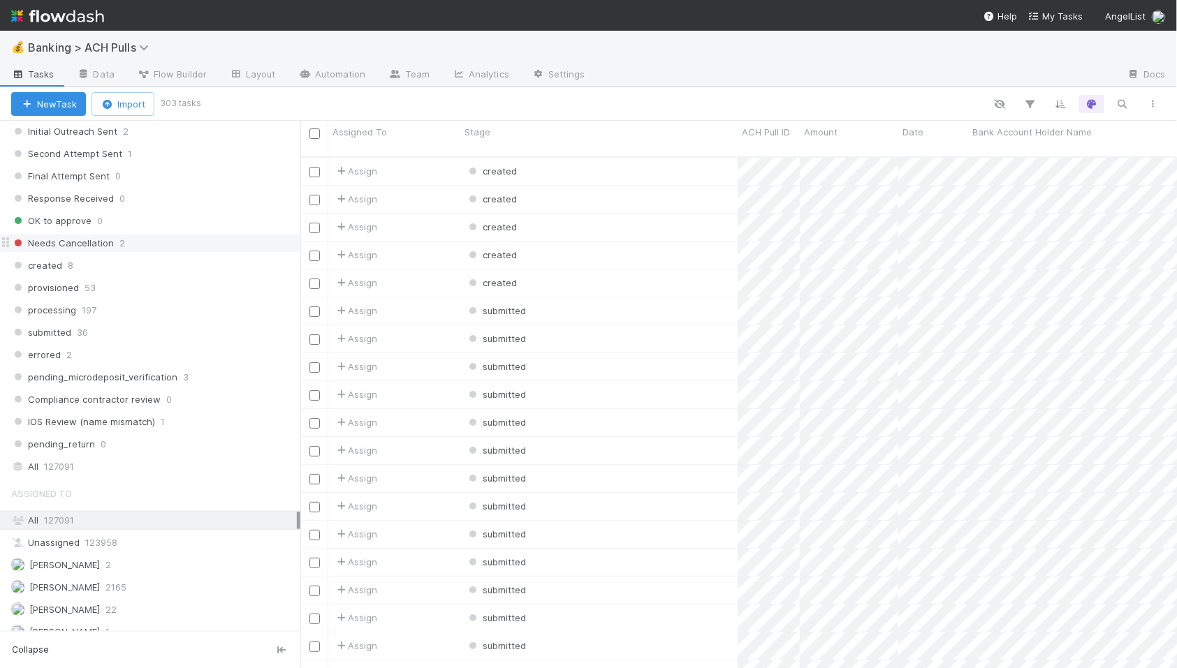
scroll to position [330, 0]
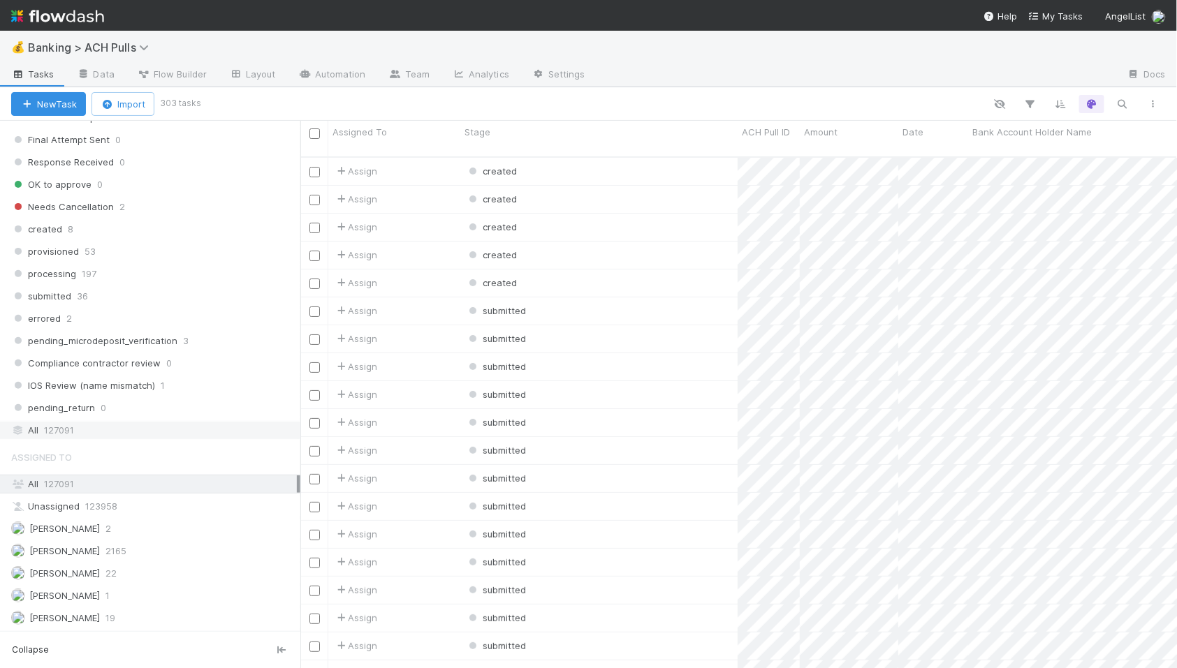
click at [147, 427] on div "All 127091" at bounding box center [154, 430] width 286 height 17
click at [1121, 105] on icon "button" at bounding box center [1122, 104] width 14 height 13
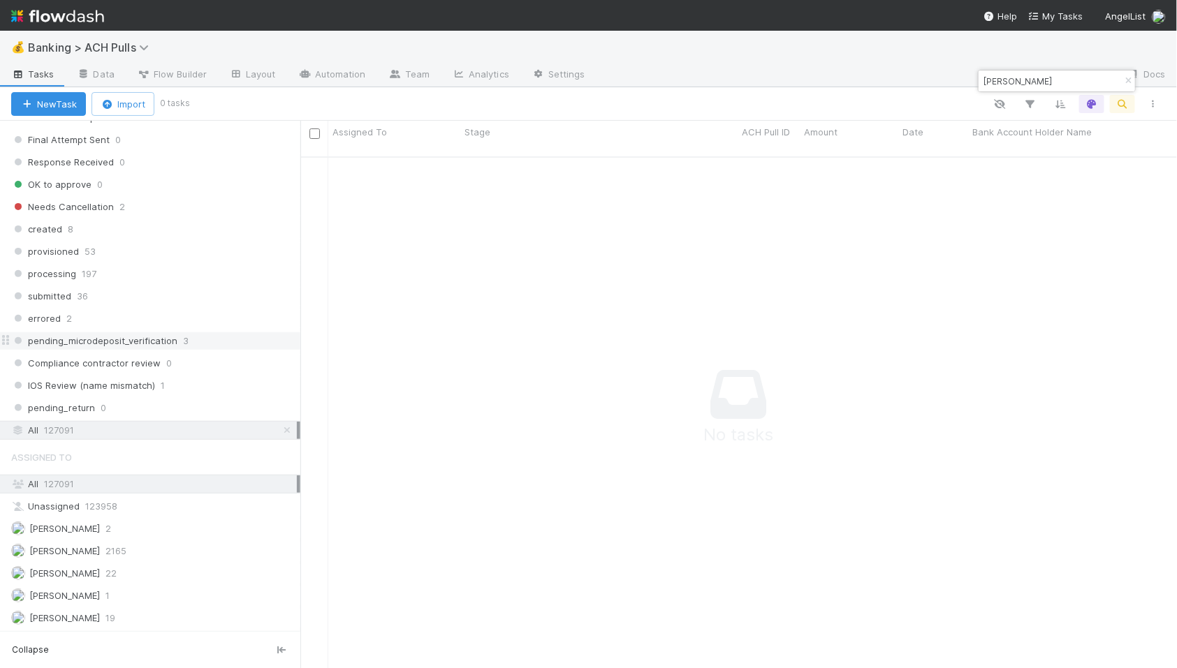
scroll to position [0, 0]
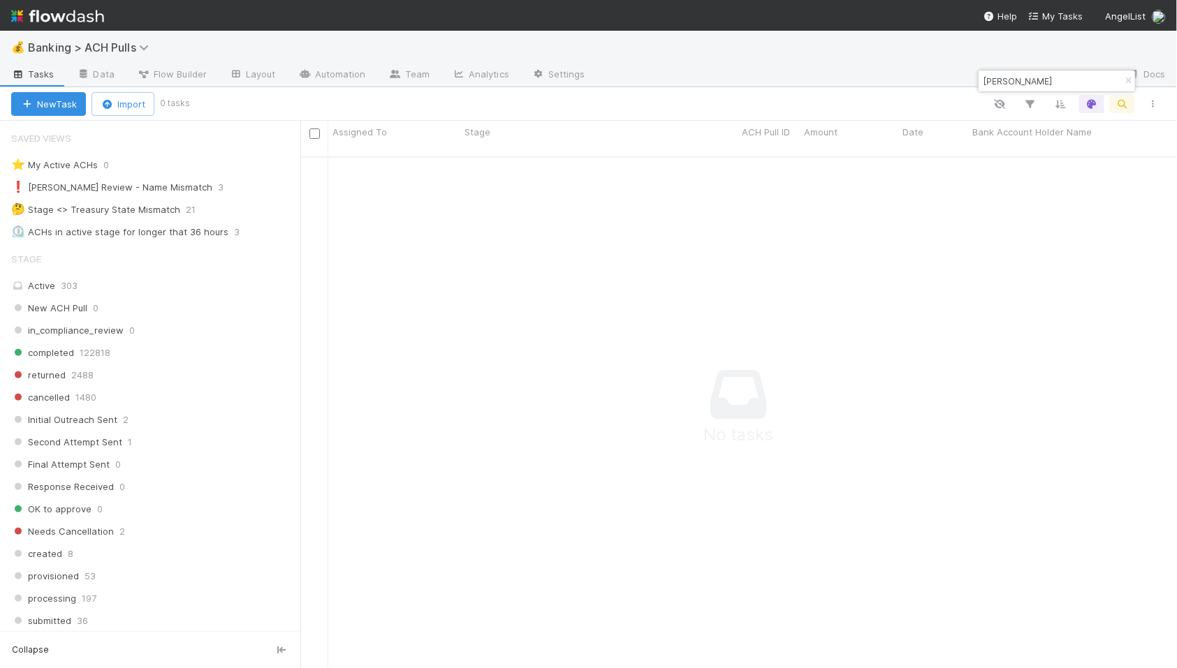
drag, startPoint x: 1049, startPoint y: 84, endPoint x: 977, endPoint y: 80, distance: 72.0
click at [978, 80] on div "[PERSON_NAME]" at bounding box center [1057, 81] width 158 height 22
type input "51,500"
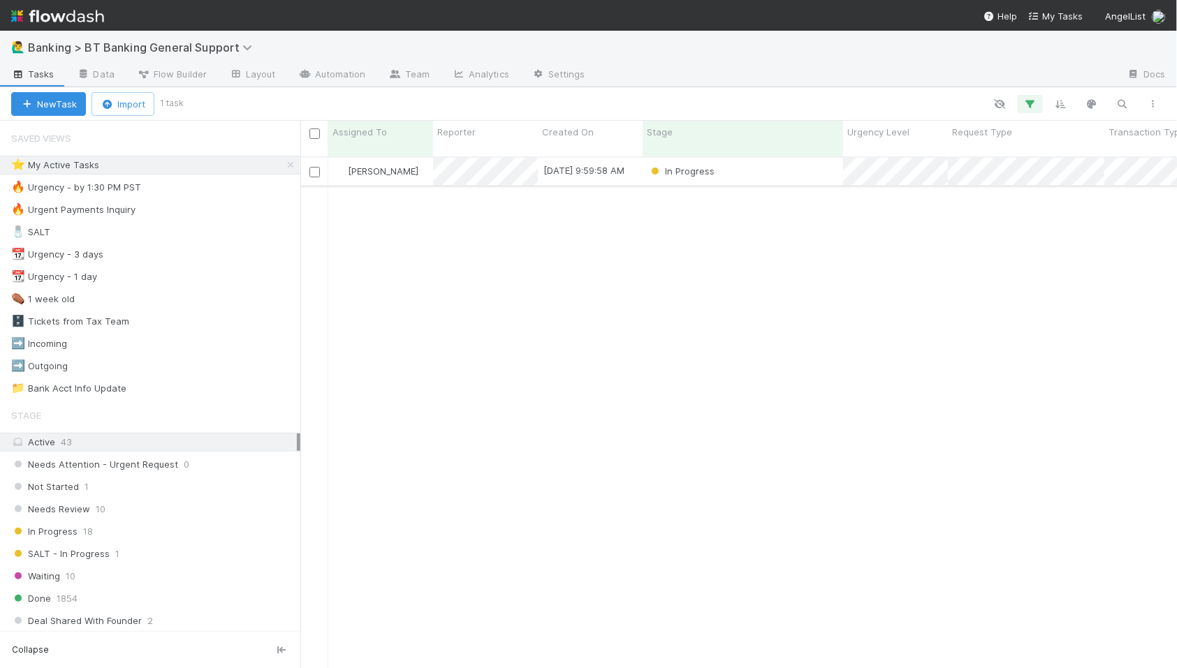
scroll to position [524, 876]
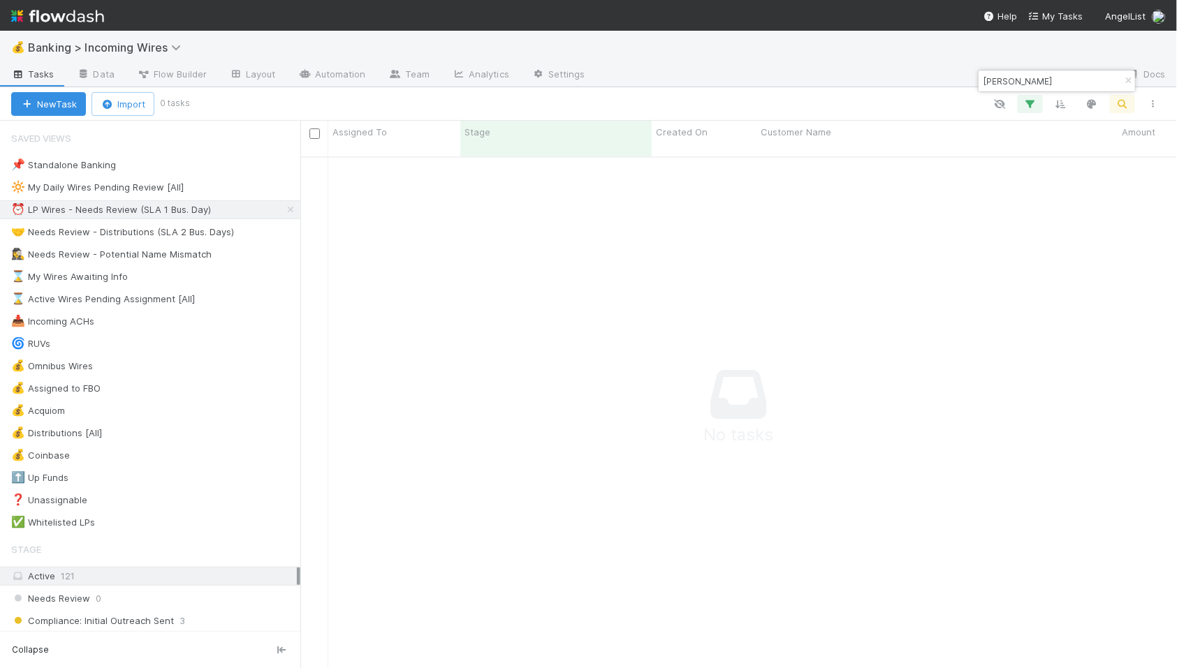
scroll to position [524, 876]
drag, startPoint x: 1124, startPoint y: 79, endPoint x: 1072, endPoint y: 83, distance: 52.5
click at [1124, 79] on icon "button" at bounding box center [1128, 81] width 14 height 8
